Goal: Obtain resource: Obtain resource

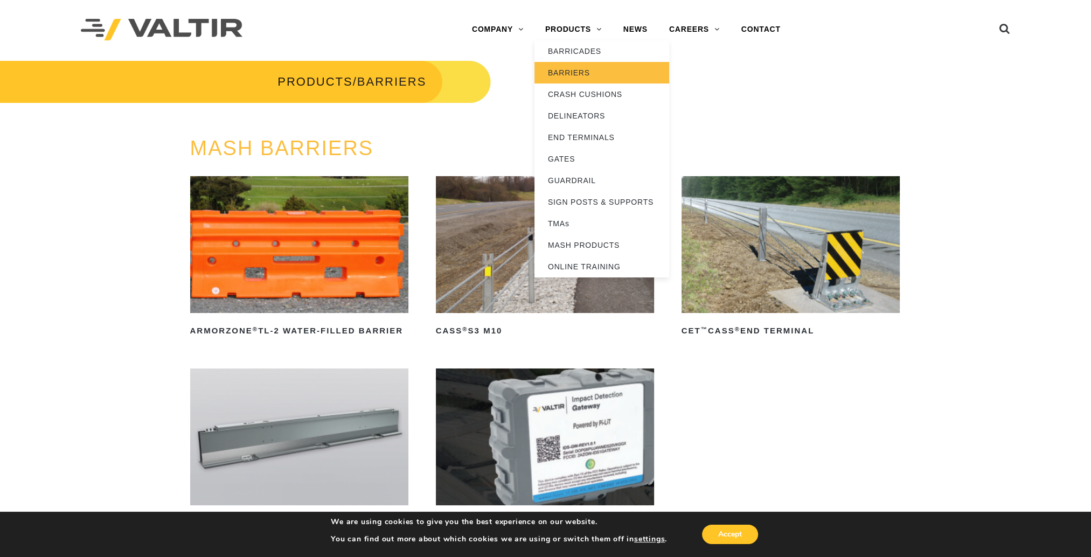
click at [576, 67] on link "BARRIERS" at bounding box center [601, 73] width 135 height 22
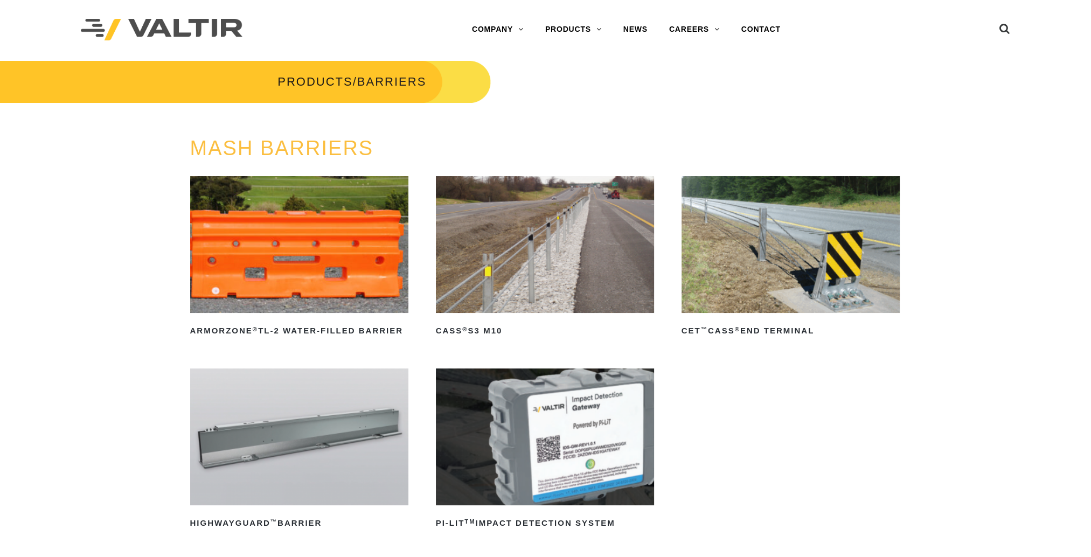
click at [528, 432] on img at bounding box center [545, 437] width 219 height 137
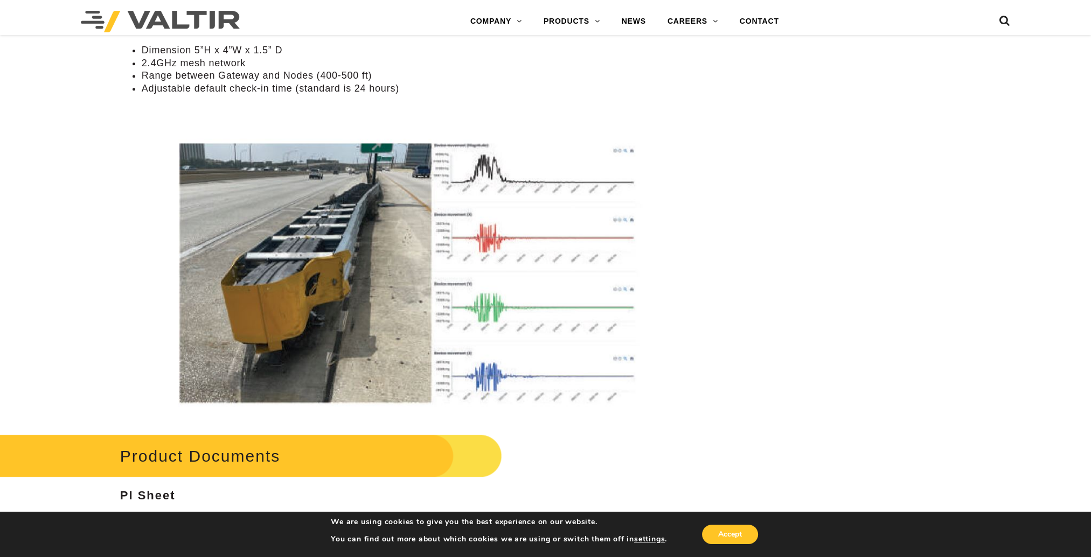
scroll to position [1781, 0]
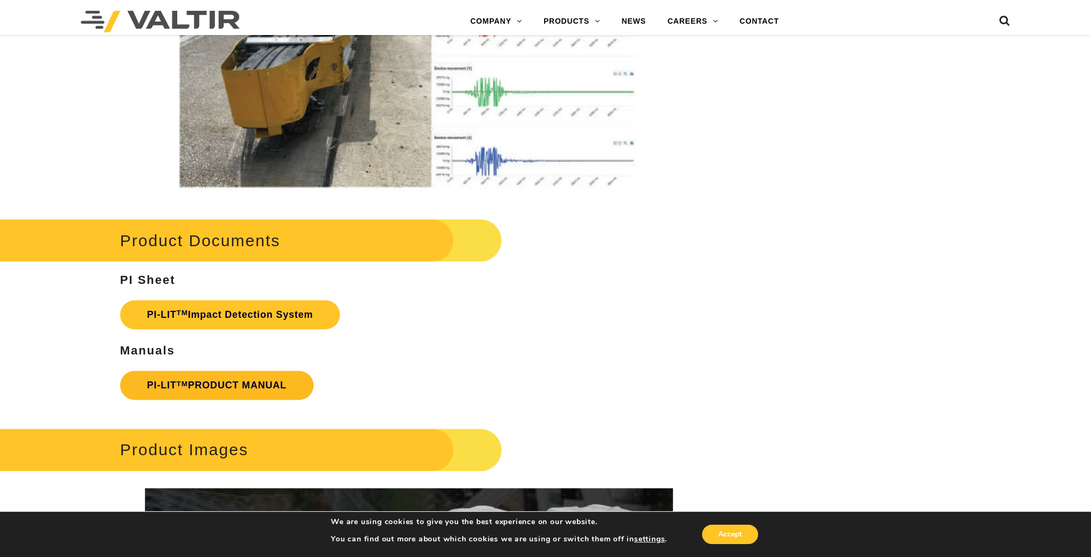
click at [257, 380] on link "PI-LIT TM PRODUCT MANUAL" at bounding box center [216, 385] width 193 height 29
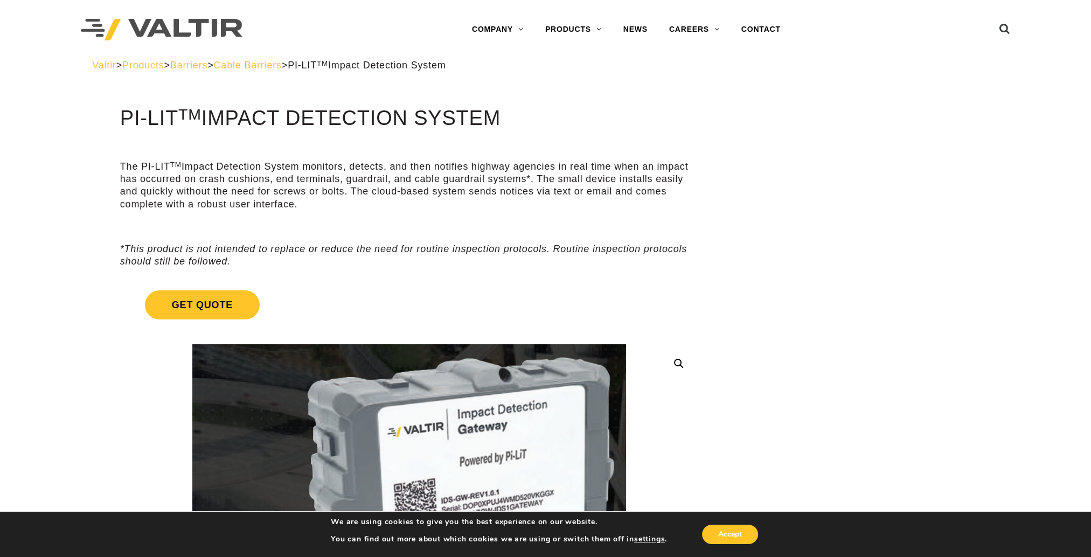
click at [121, 374] on link at bounding box center [409, 481] width 578 height 274
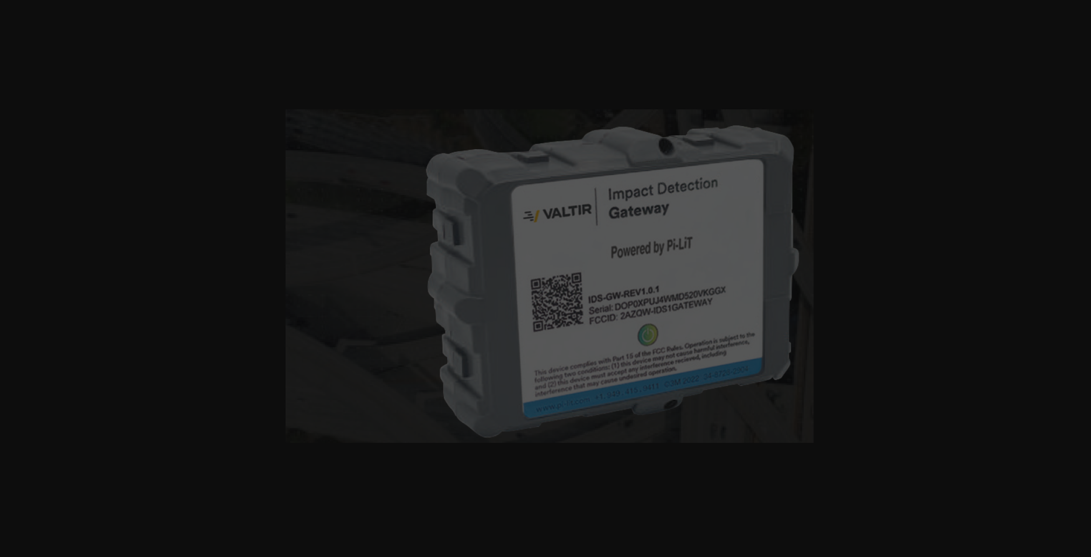
scroll to position [162, 0]
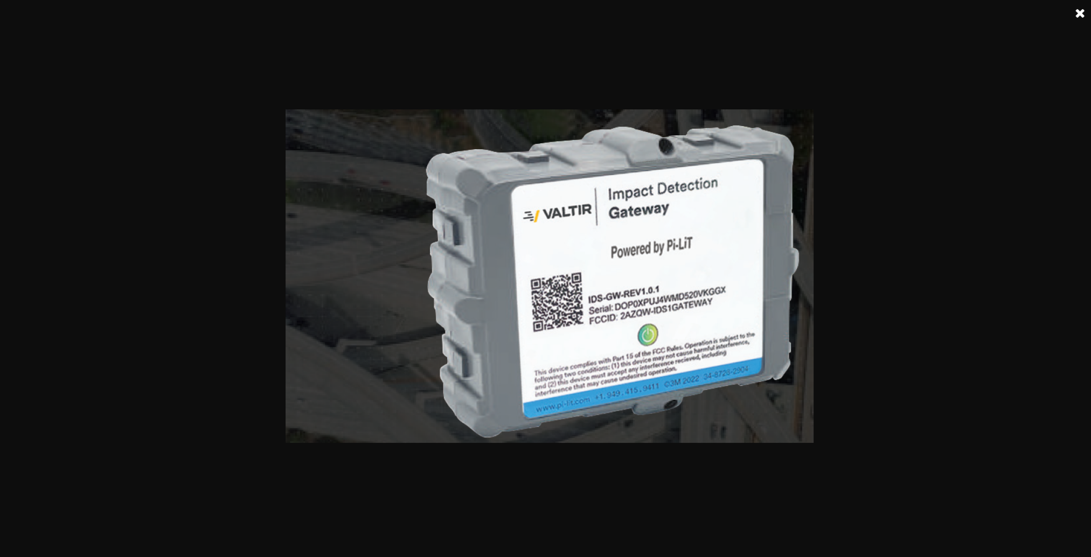
click at [1075, 13] on link at bounding box center [1080, 13] width 27 height 27
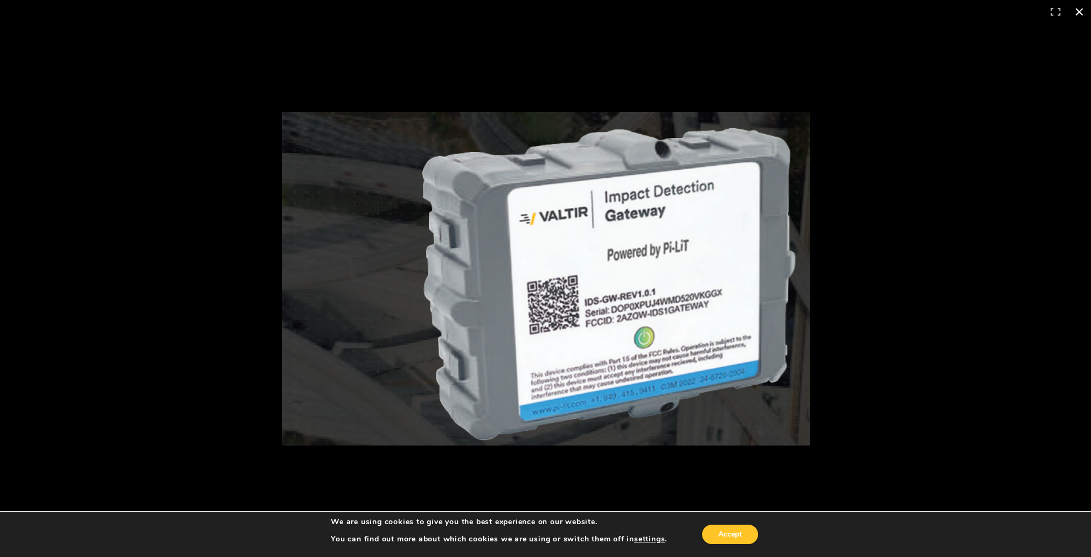
click at [1080, 16] on button "Close (Esc)" at bounding box center [1079, 12] width 24 height 24
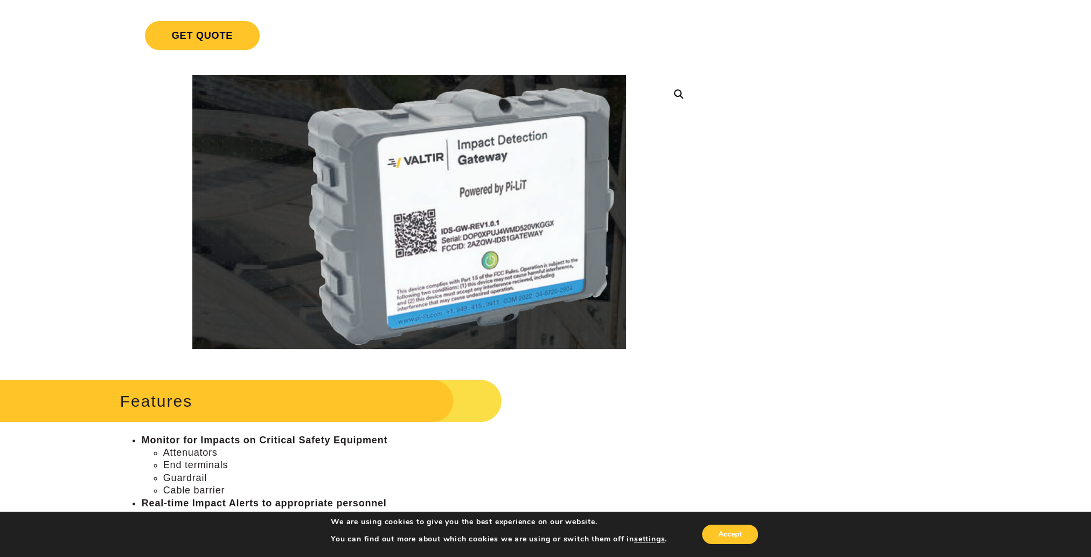
scroll to position [216, 0]
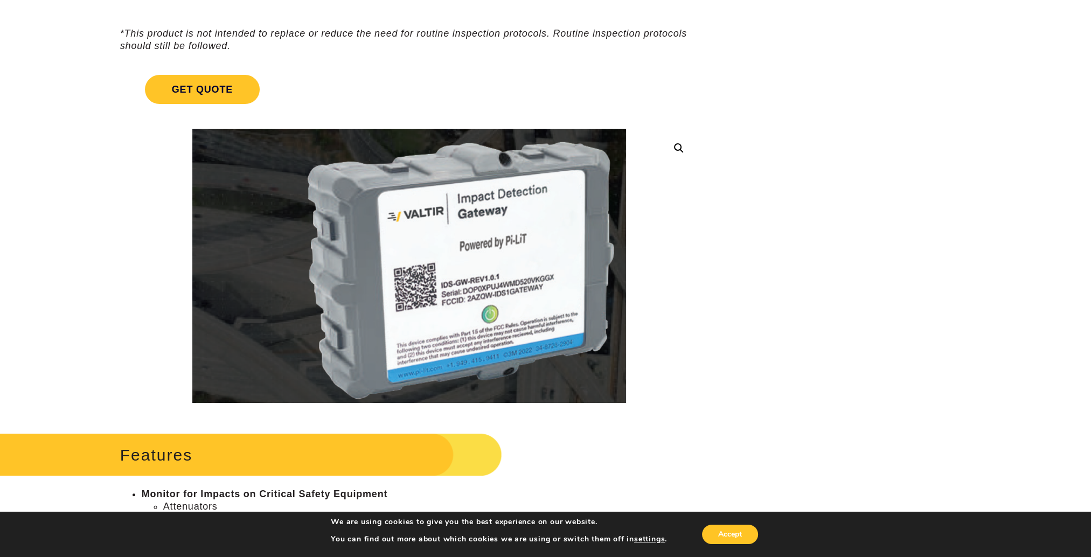
drag, startPoint x: 529, startPoint y: 235, endPoint x: 481, endPoint y: 238, distance: 48.1
click at [481, 238] on img at bounding box center [409, 266] width 434 height 274
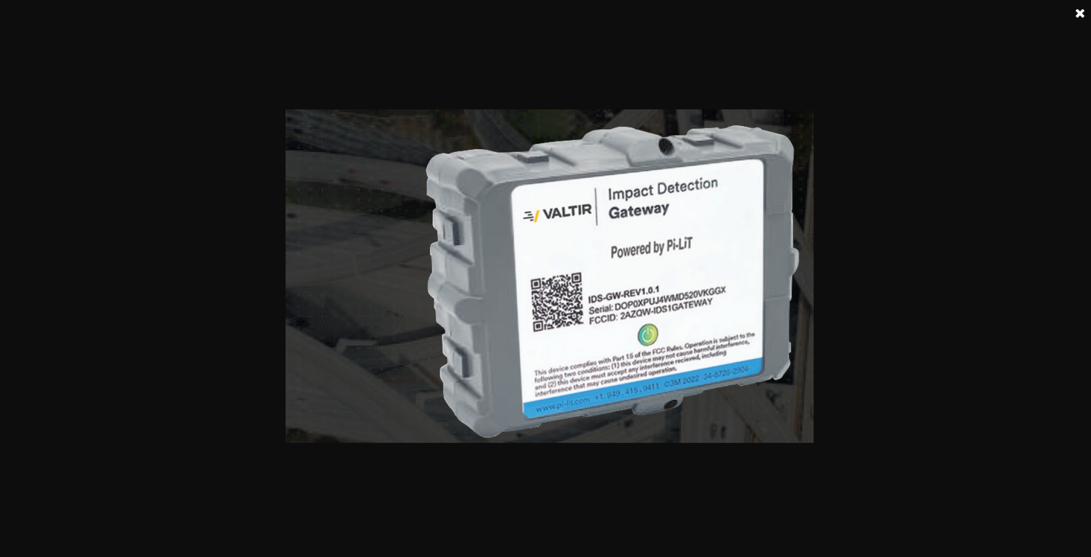
drag, startPoint x: 1003, startPoint y: 138, endPoint x: 1024, endPoint y: 67, distance: 74.7
click at [1003, 138] on div at bounding box center [549, 278] width 1099 height 557
click at [1075, 9] on link at bounding box center [1080, 13] width 27 height 27
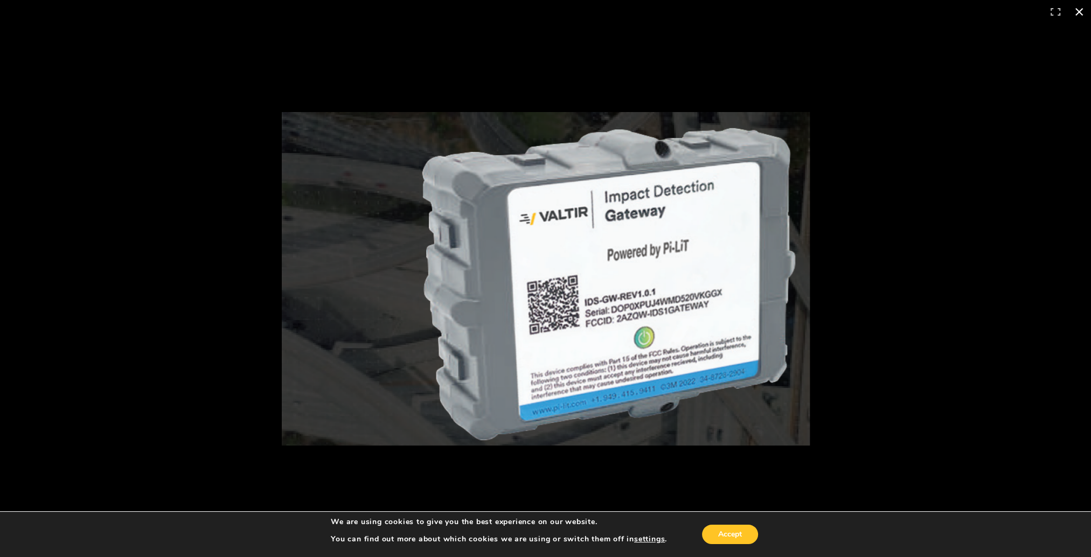
click at [1082, 17] on button "Close (Esc)" at bounding box center [1079, 12] width 24 height 24
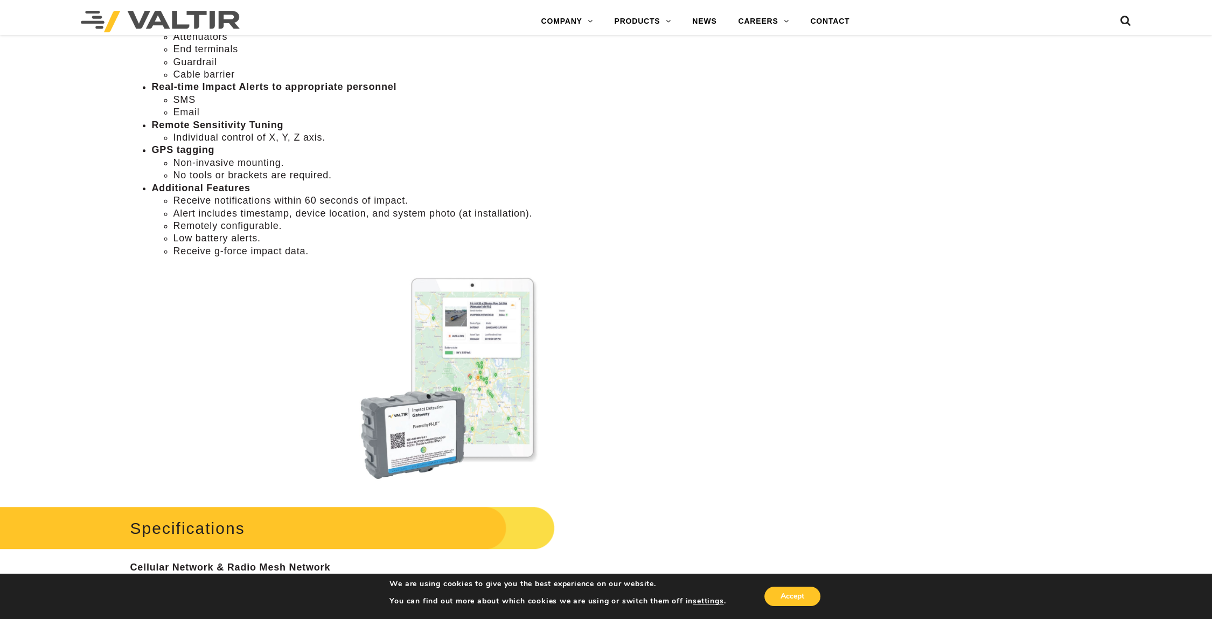
scroll to position [647, 0]
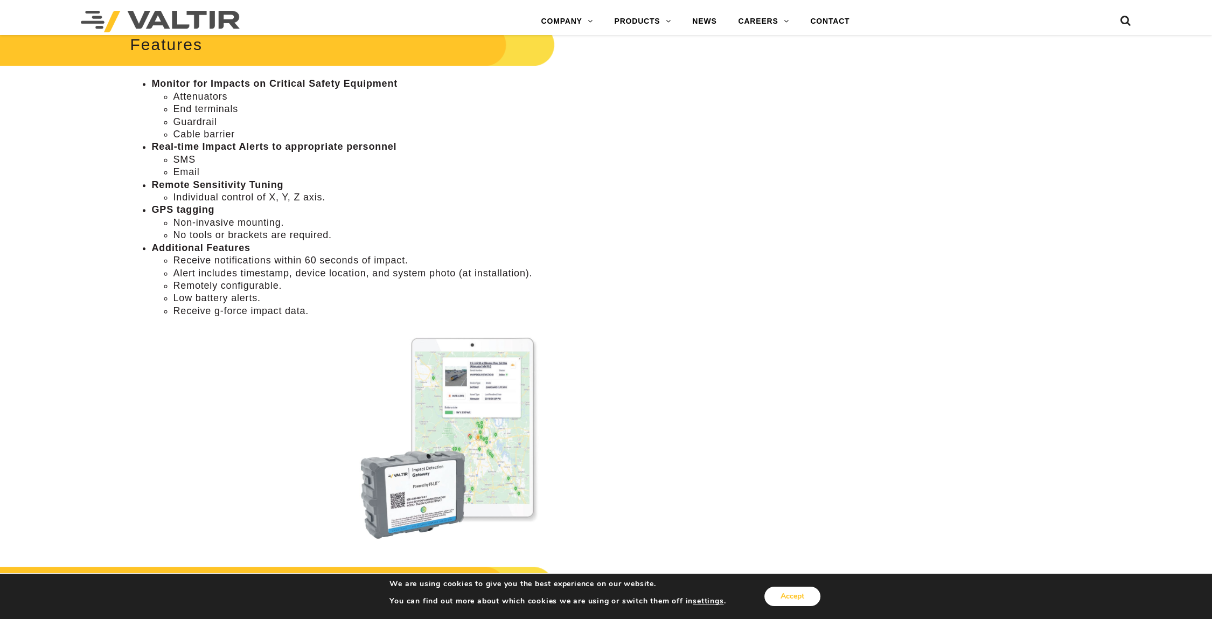
click at [783, 557] on button "Accept" at bounding box center [793, 596] width 56 height 19
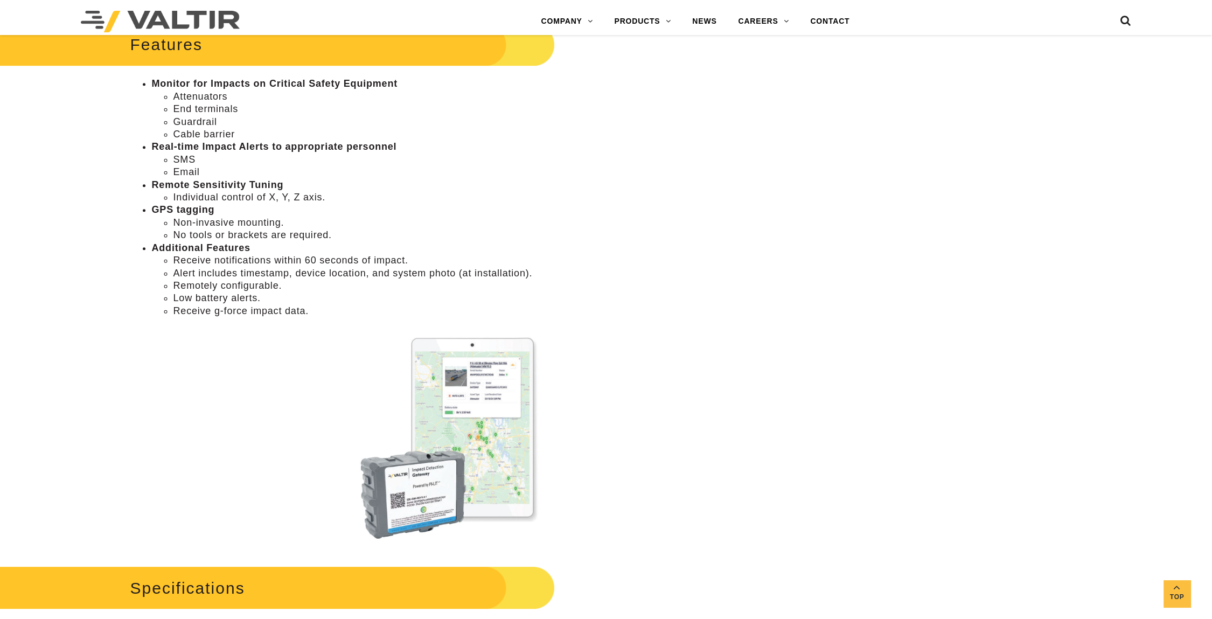
scroll to position [586, 0]
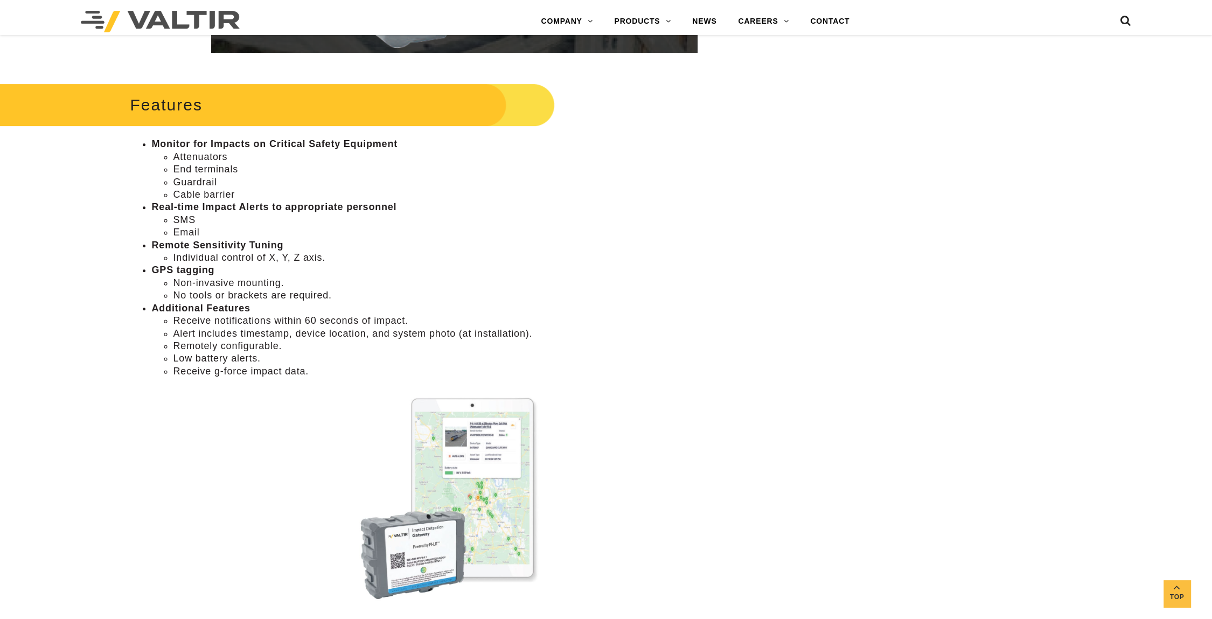
click at [769, 299] on li "No tools or brackets are required." at bounding box center [476, 295] width 606 height 12
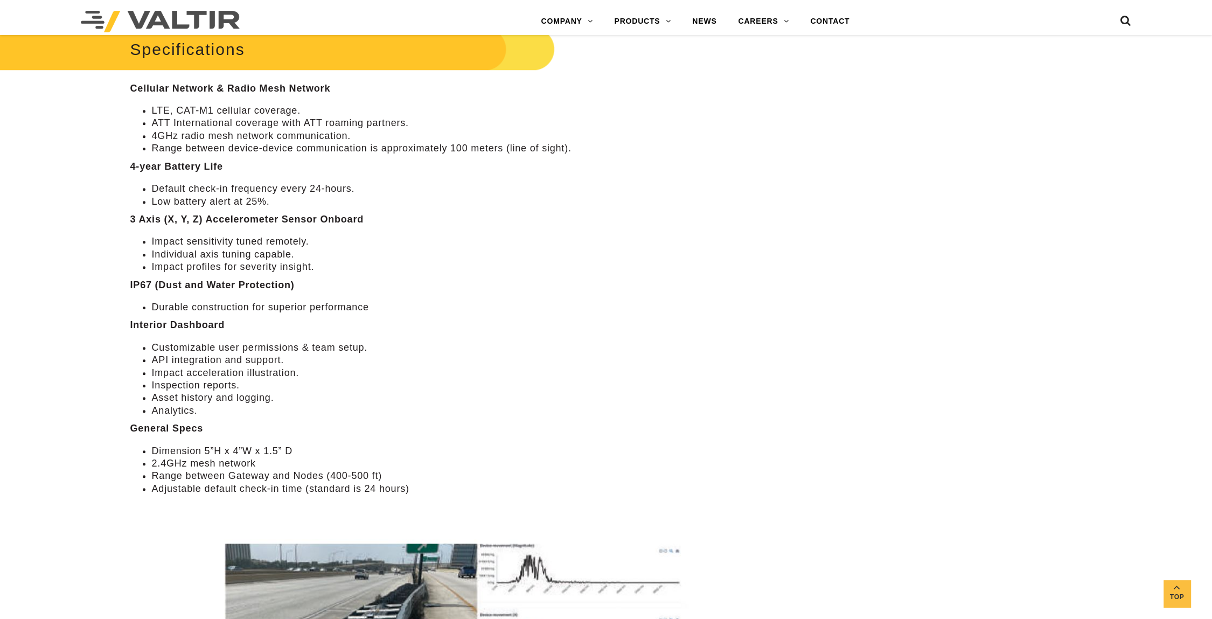
scroll to position [1125, 0]
